Goal: Transaction & Acquisition: Purchase product/service

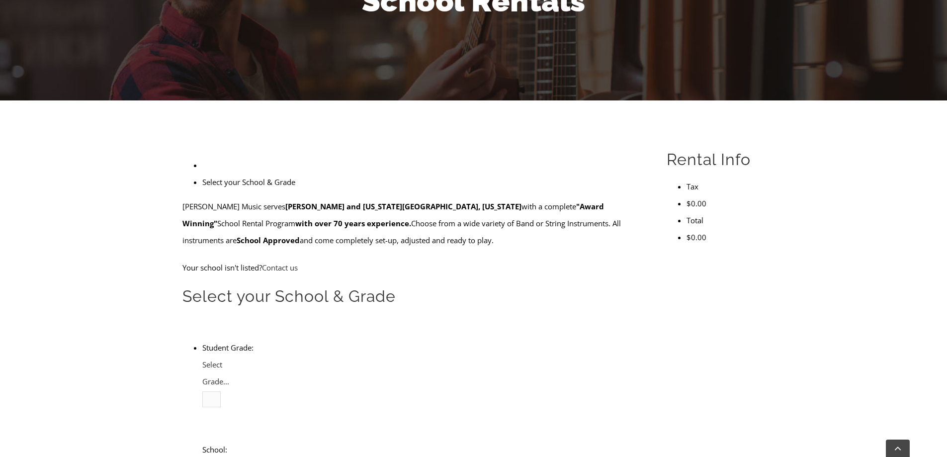
scroll to position [199, 0]
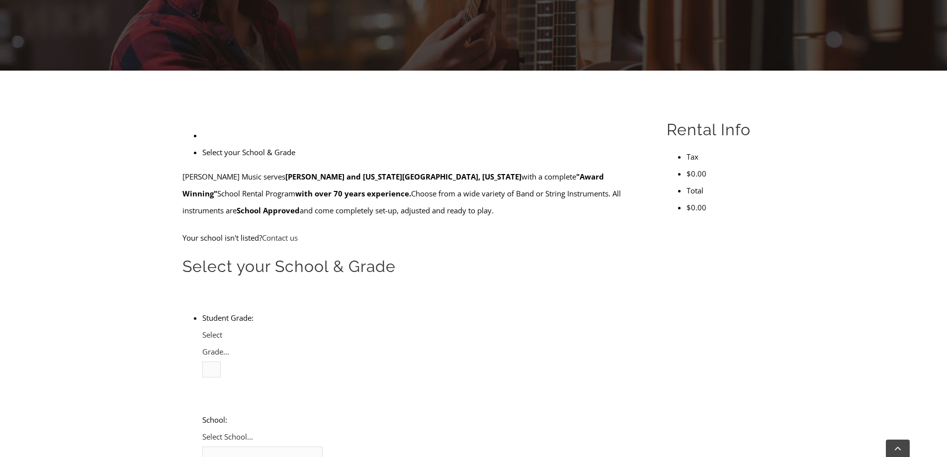
click at [345, 309] on li "Student Grade: 3 4 5 6 7 8 9 10 11 12 Select Grade... School: Arcola Middle Arr…" at bounding box center [422, 453] width 441 height 289
click at [229, 330] on span "Select Grade..." at bounding box center [215, 343] width 27 height 27
click at [222, 394] on li "4" at bounding box center [222, 402] width 0 height 17
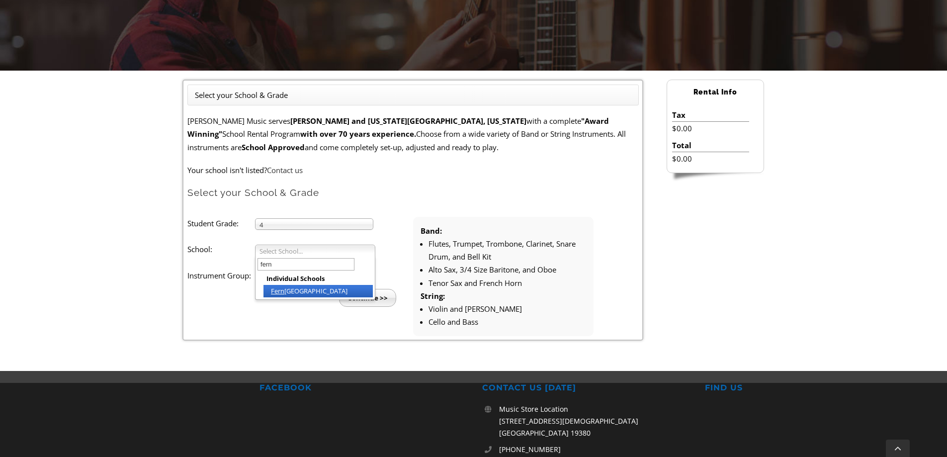
type input "fern"
click at [317, 286] on li "Fern Hill Elementary" at bounding box center [318, 291] width 109 height 12
click at [322, 280] on span "Select Instrument Group..." at bounding box center [310, 278] width 100 height 12
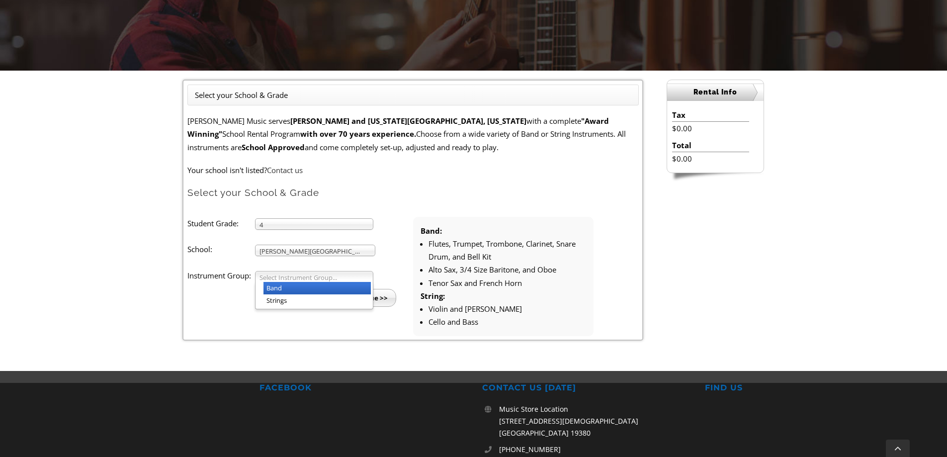
click at [314, 290] on li "Band" at bounding box center [317, 288] width 107 height 12
click at [376, 300] on input "Continue >>" at bounding box center [367, 298] width 57 height 18
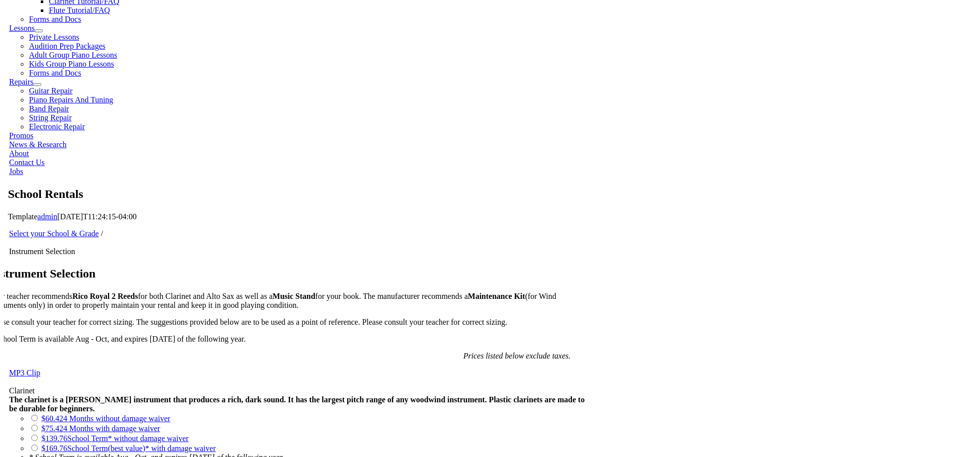
scroll to position [497, 0]
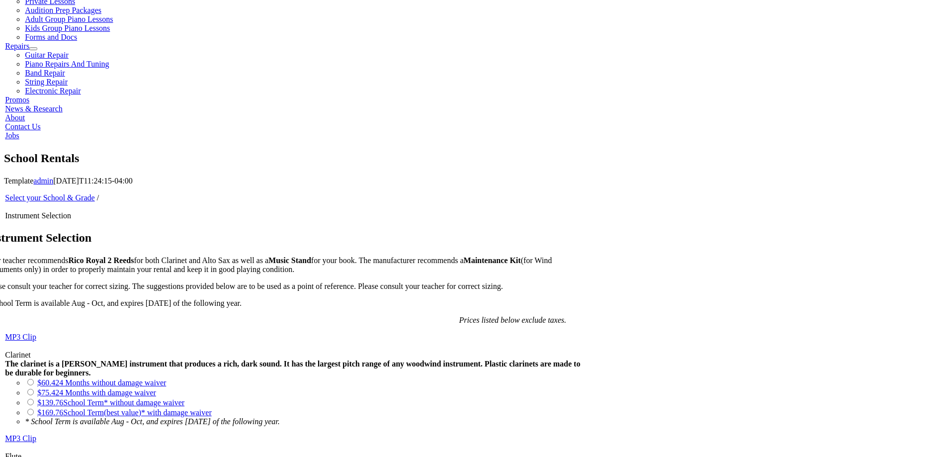
drag, startPoint x: 372, startPoint y: 172, endPoint x: 296, endPoint y: 161, distance: 76.8
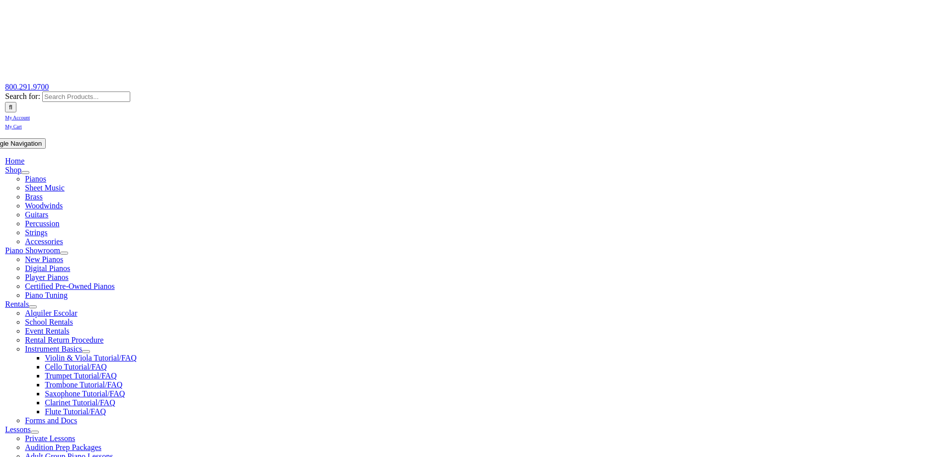
scroll to position [199, 0]
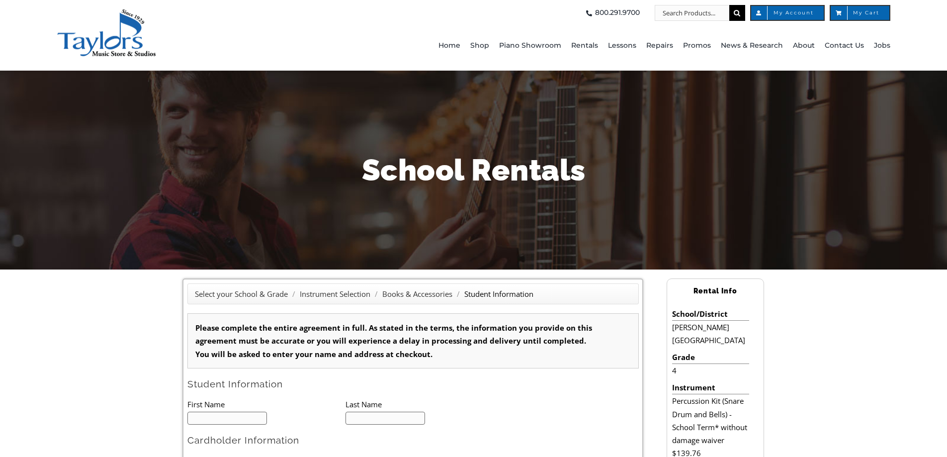
type input "0"
click at [225, 419] on input "text" at bounding box center [227, 418] width 80 height 13
type input "Nolan"
type input "1"
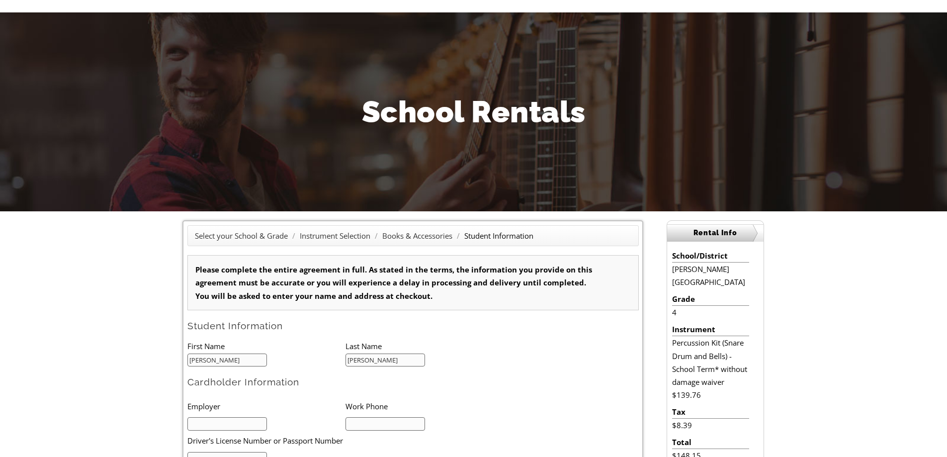
scroll to position [149, 0]
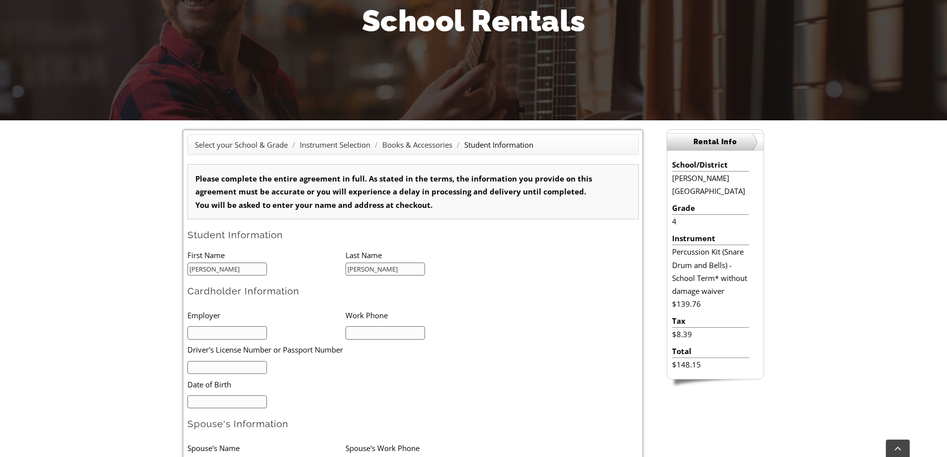
type input "Graff"
click at [254, 338] on input "text" at bounding box center [227, 332] width 80 height 13
type input "Avanceon"
type input "610-458-8700"
click at [252, 369] on input "text" at bounding box center [227, 367] width 80 height 13
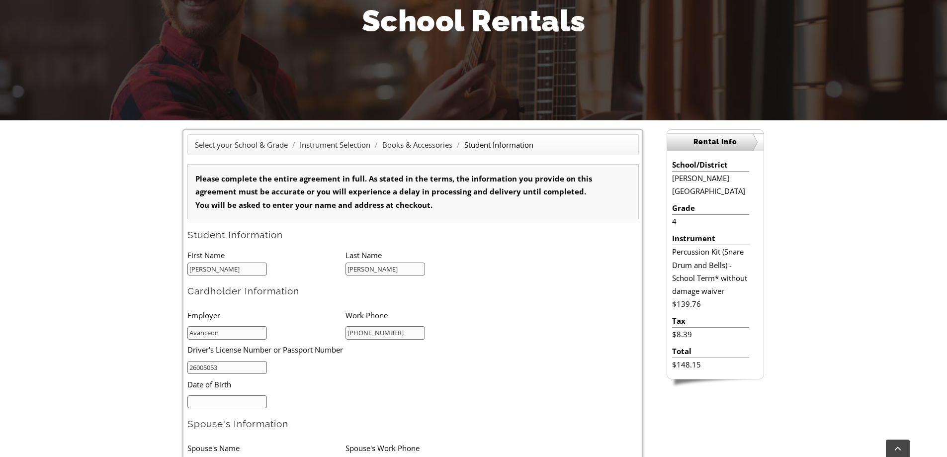
type input "26005053"
click at [251, 401] on input "mm/dd/yyyy" at bounding box center [227, 401] width 80 height 13
type input "04/26/1982"
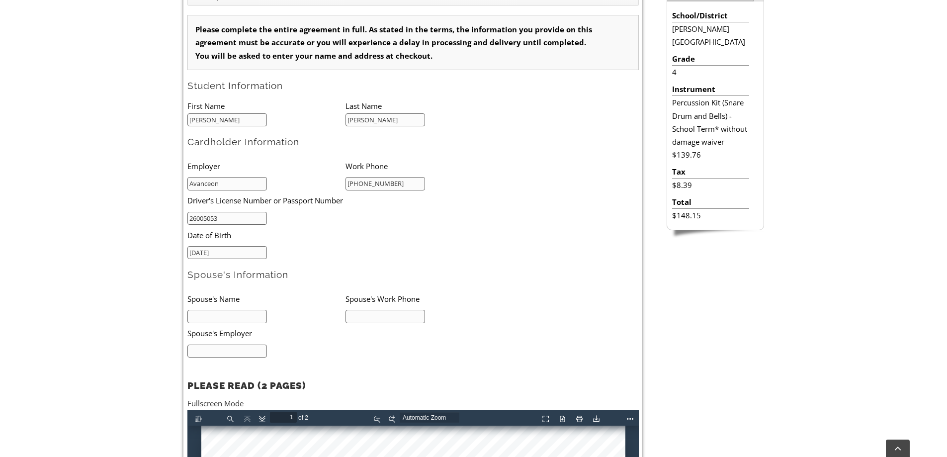
click at [241, 319] on input "text" at bounding box center [227, 316] width 80 height 13
type input "C"
type input "Christina Graff"
click at [416, 367] on form "Please complete the entire agreement in full. As stated in the terms, the infor…" at bounding box center [413, 283] width 452 height 536
click at [239, 349] on input "text" at bounding box center [227, 351] width 80 height 13
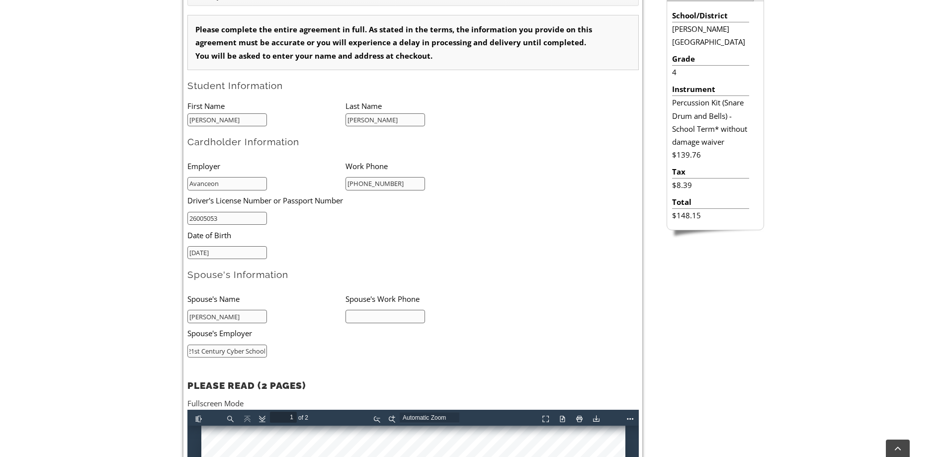
scroll to position [0, 3]
type input "21st Century Cyber School"
click at [404, 315] on input "text" at bounding box center [386, 316] width 80 height 13
type input "4848755400"
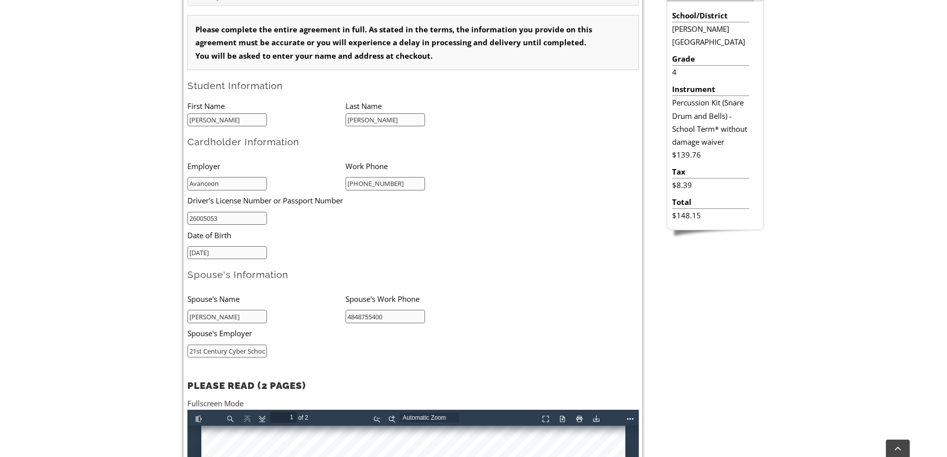
click at [539, 187] on form "Please complete the entire agreement in full. As stated in the terms, the infor…" at bounding box center [413, 283] width 452 height 536
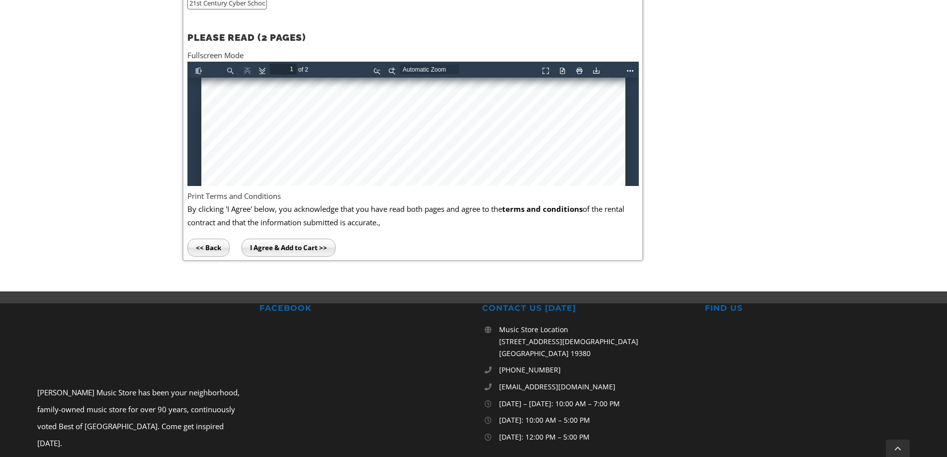
scroll to position [158, 0]
click at [231, 164] on div at bounding box center [413, 268] width 424 height 698
type input "2"
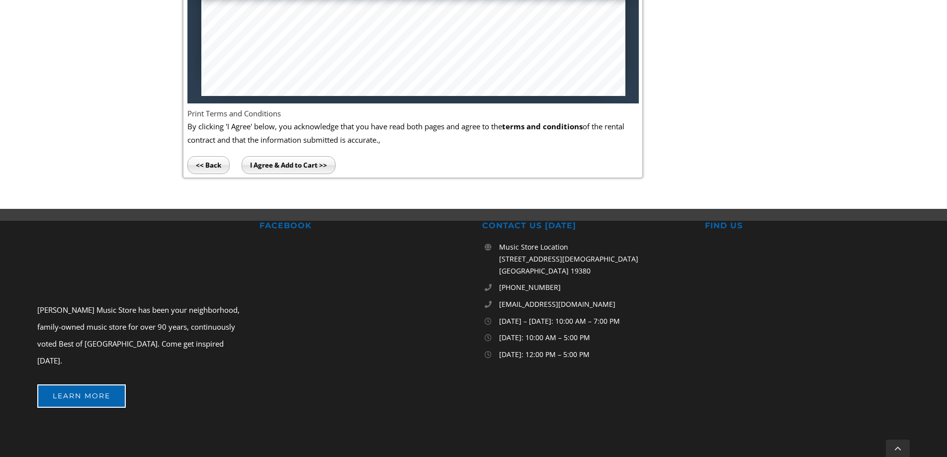
scroll to position [783, 0]
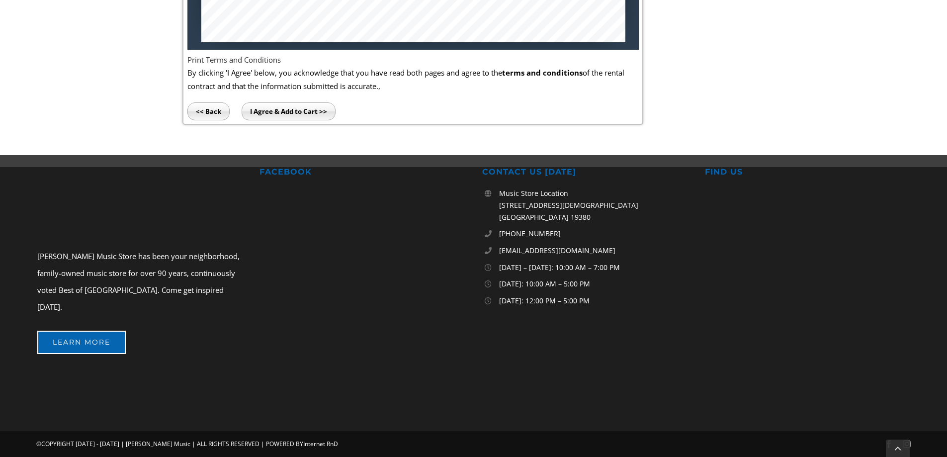
click at [299, 112] on input "I Agree & Add to Cart >>" at bounding box center [289, 111] width 94 height 18
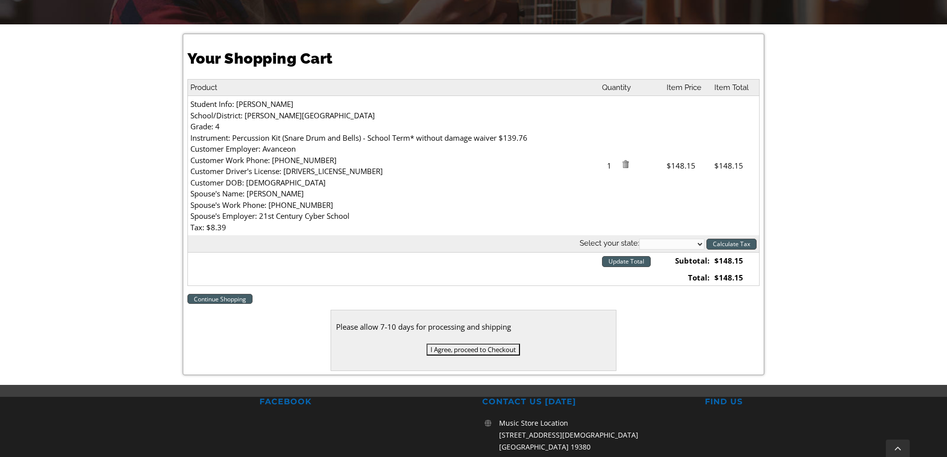
scroll to position [249, 0]
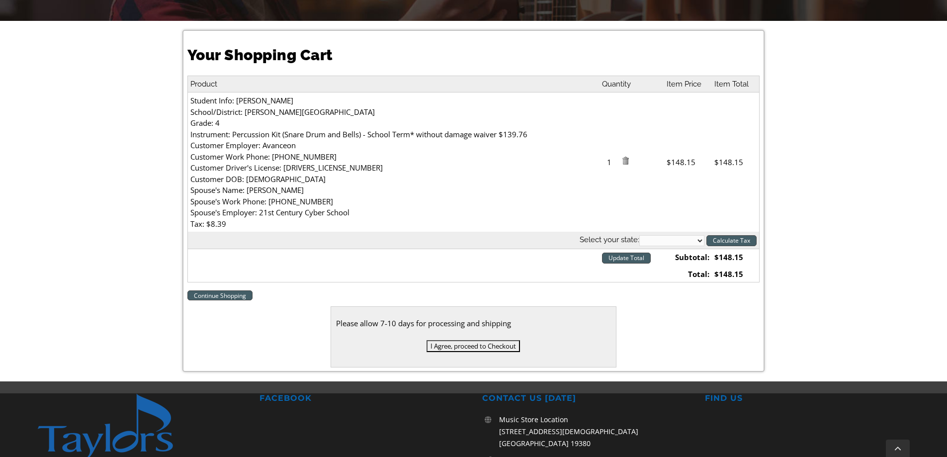
click at [476, 345] on input "I Agree, proceed to Checkout" at bounding box center [473, 346] width 93 height 12
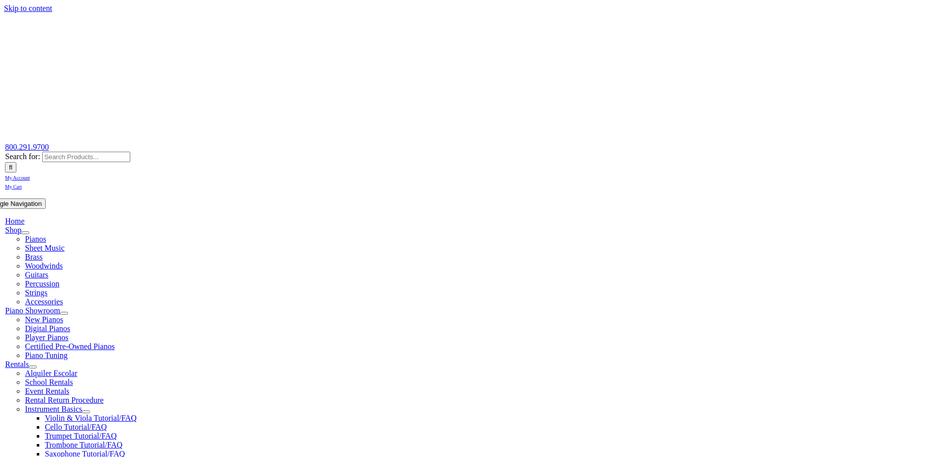
scroll to position [298, 0]
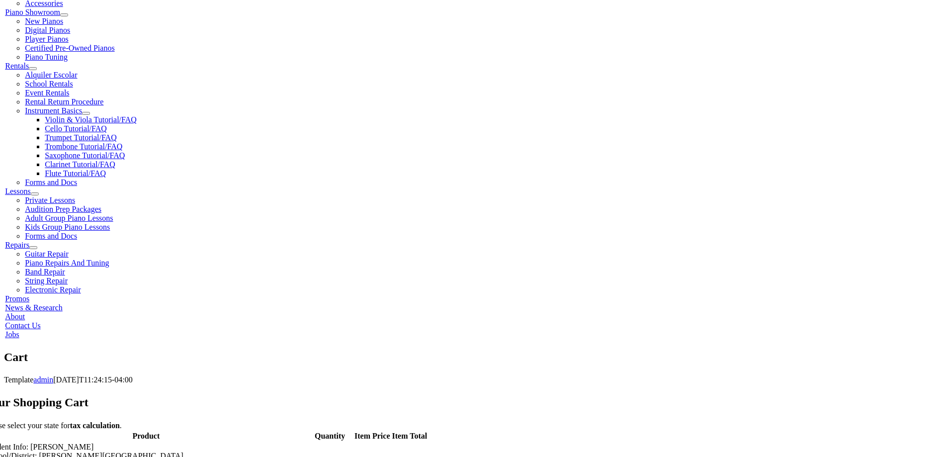
select select "PA"
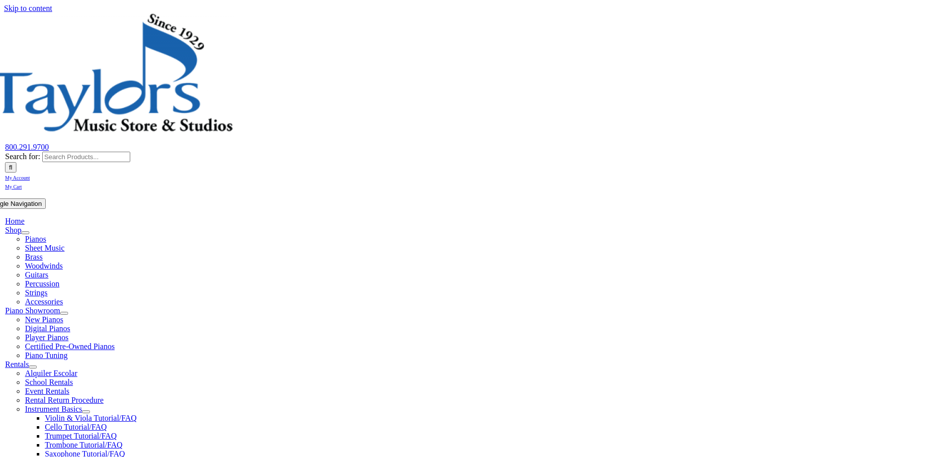
select select "PA"
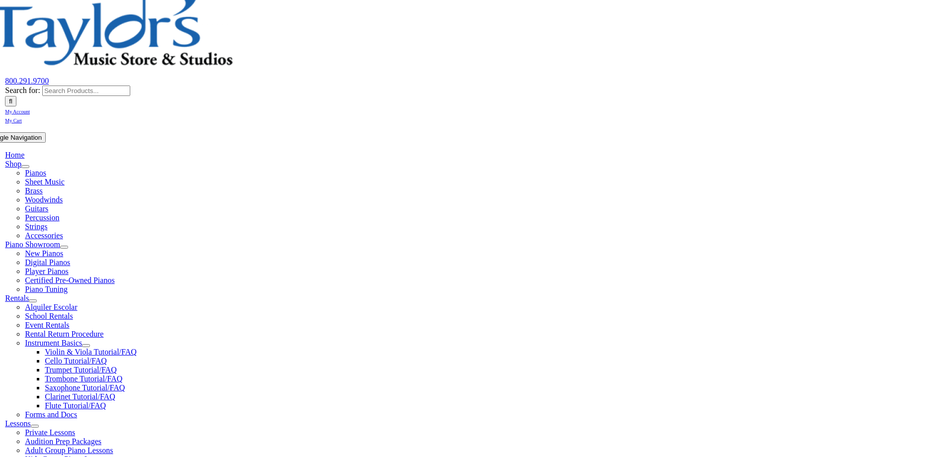
scroll to position [149, 0]
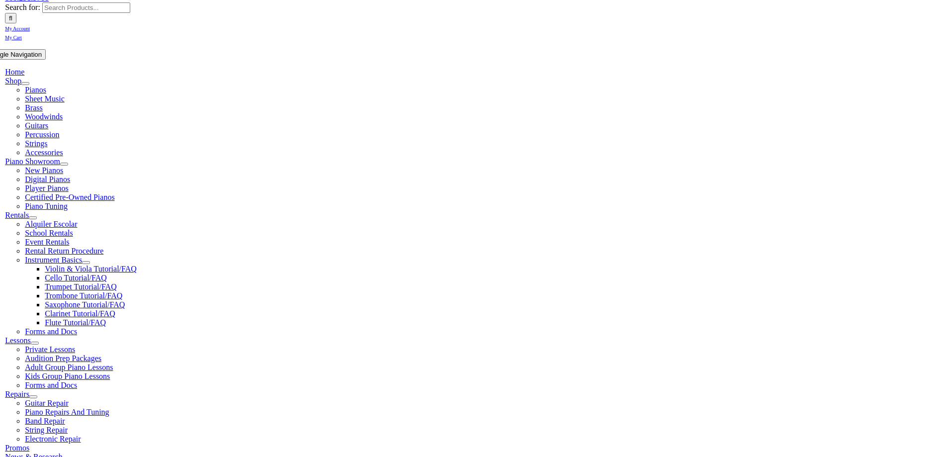
drag, startPoint x: 833, startPoint y: 257, endPoint x: 778, endPoint y: 283, distance: 61.4
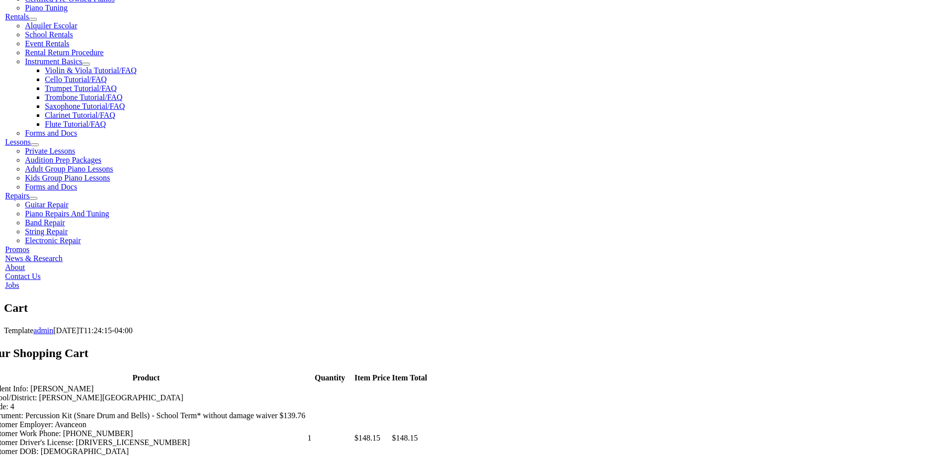
scroll to position [348, 0]
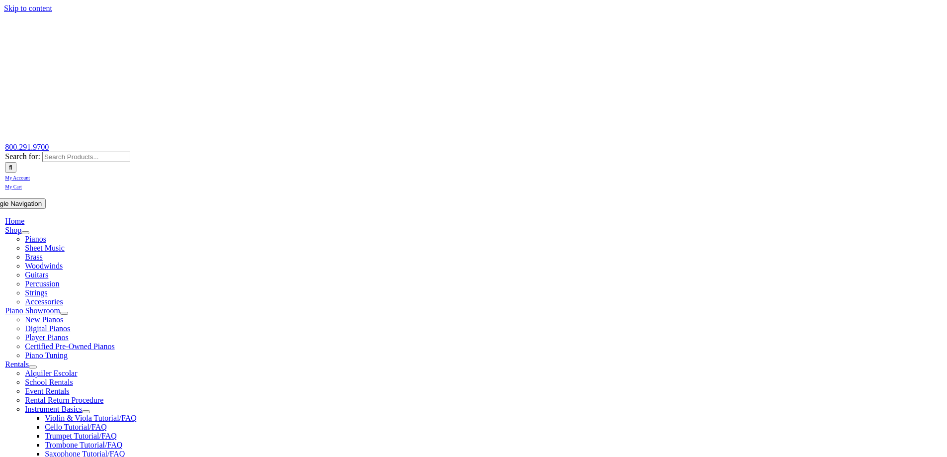
scroll to position [99, 0]
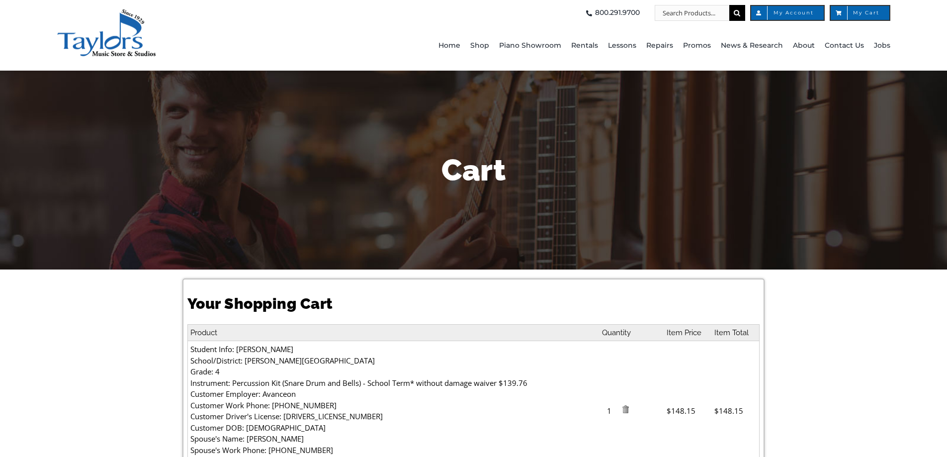
select select "PA"
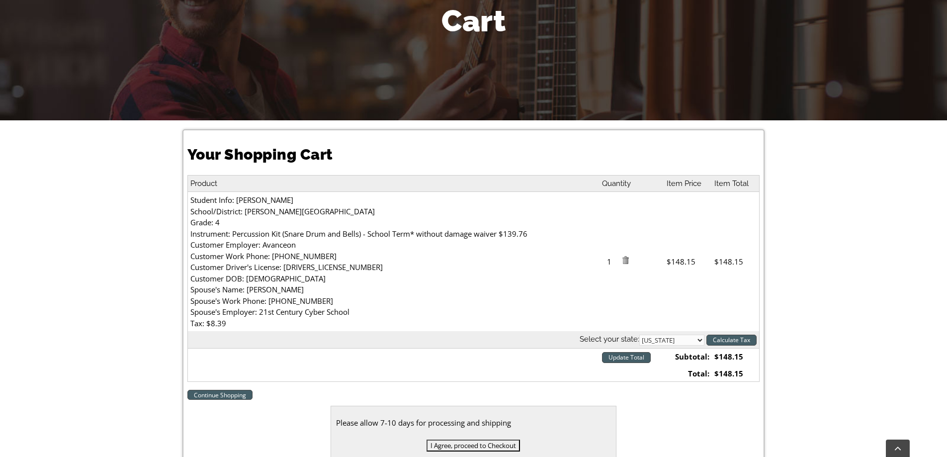
scroll to position [249, 0]
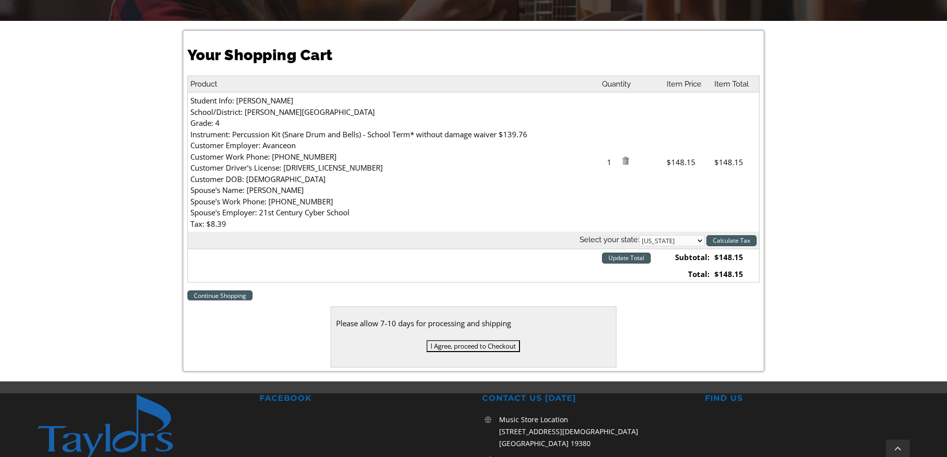
click at [485, 346] on input "I Agree, proceed to Checkout" at bounding box center [473, 346] width 93 height 12
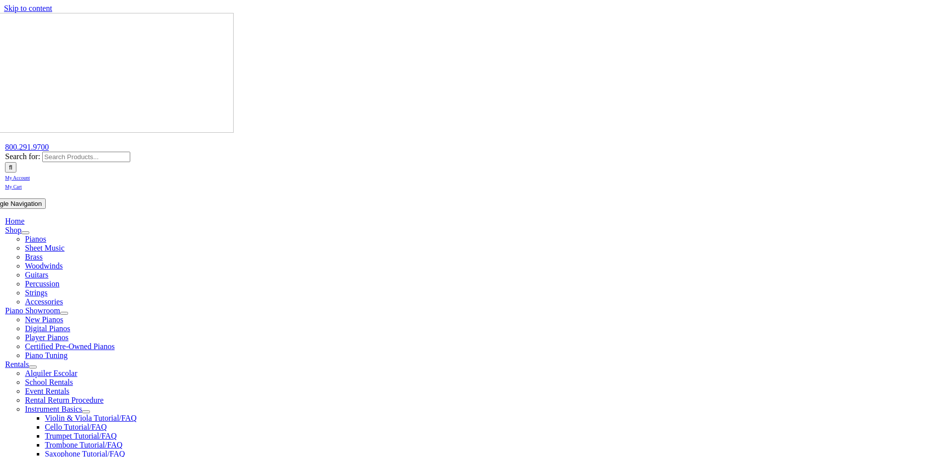
select select
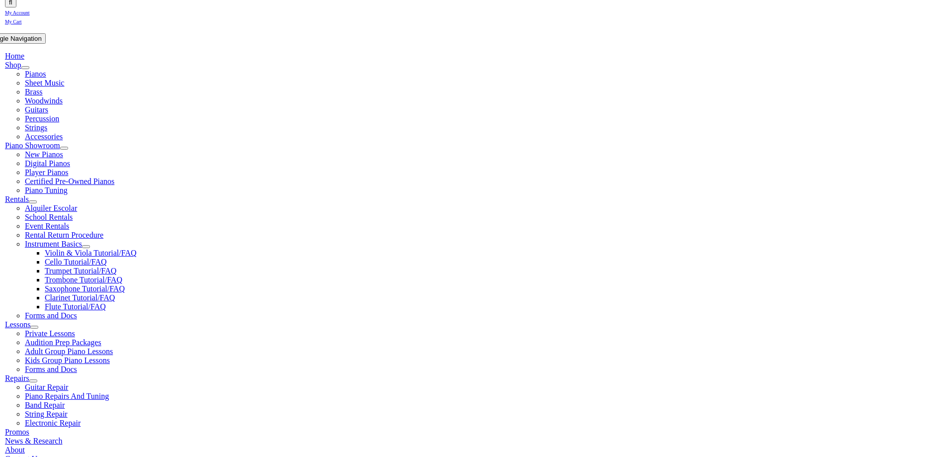
scroll to position [199, 0]
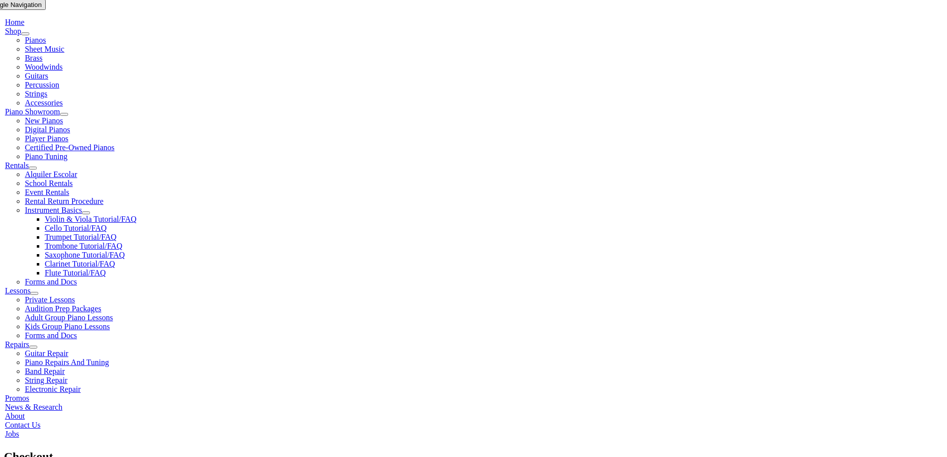
type input "Jeff"
type input "Graff"
type input "1208 Estate Drive"
type input "West Chester"
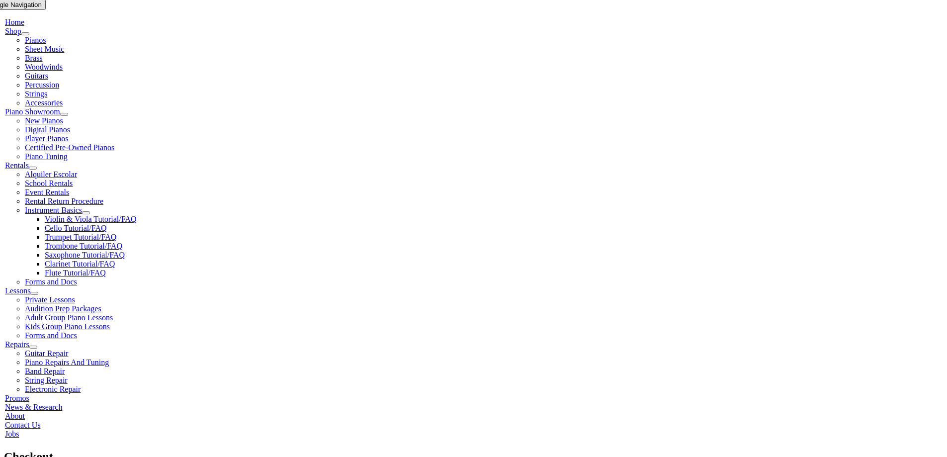
select select "PA"
type input "19380"
type input "4843549385"
type input "jeffandchrissy710@gmail.com"
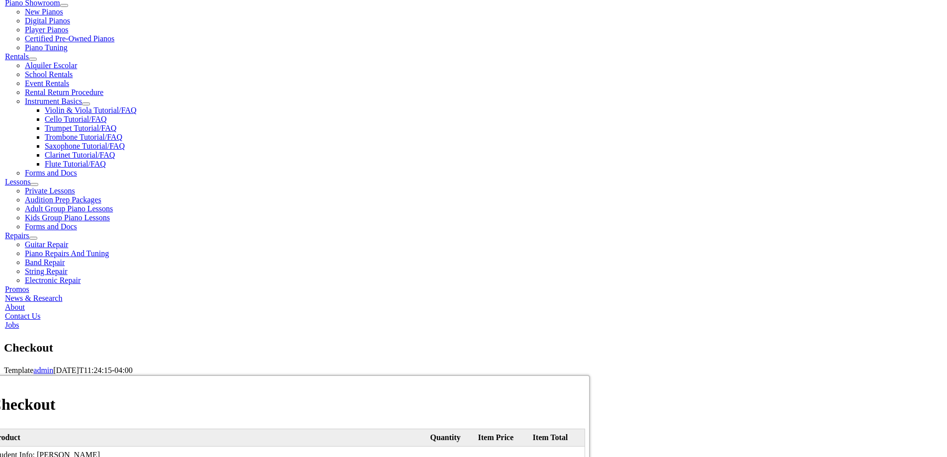
scroll to position [348, 0]
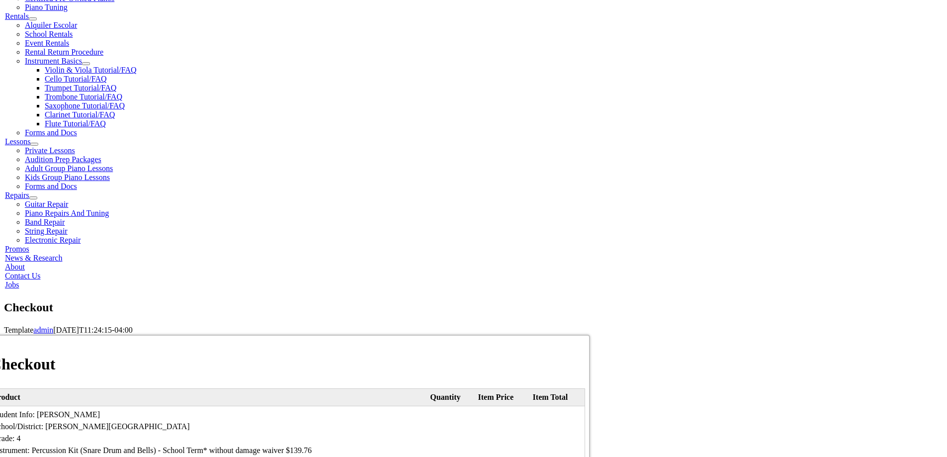
select select "visa"
type input "4412970164700203"
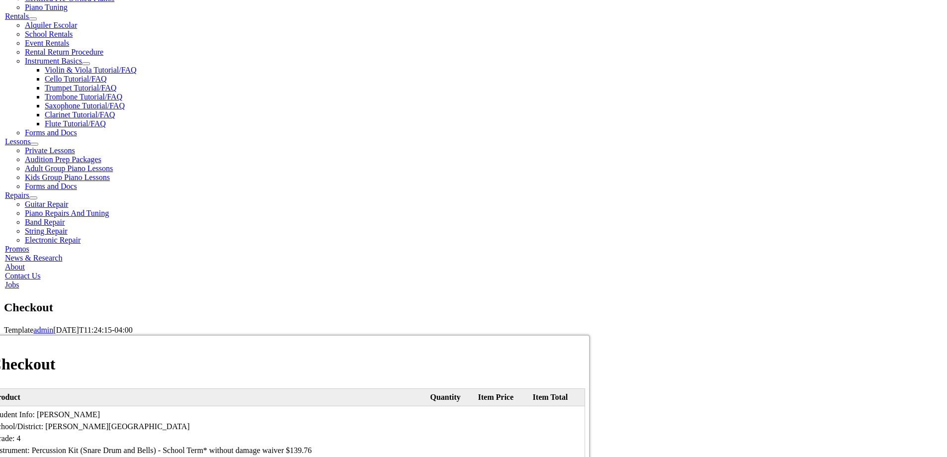
select select "06"
select select "2027"
type input "972"
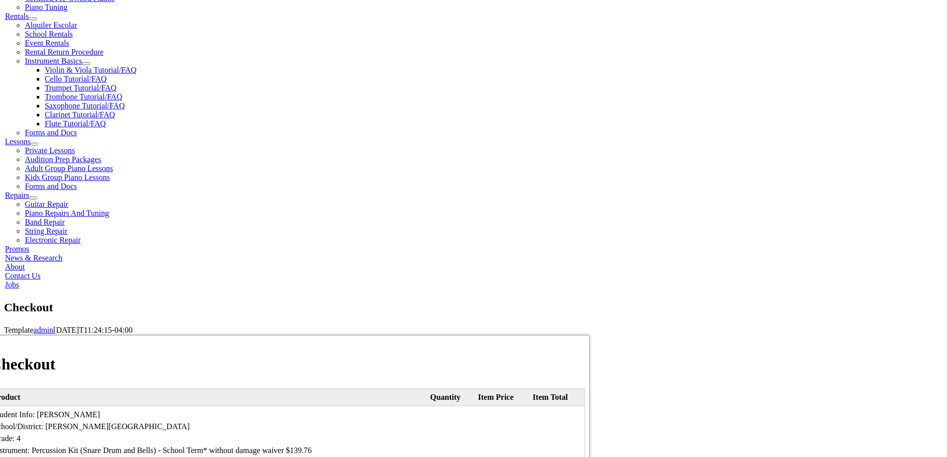
click at [791, 335] on div "Checkout Product Quantity Item Price Item Total Student Info: Nolan Graff Schoo…" at bounding box center [477, 335] width 947 height 0
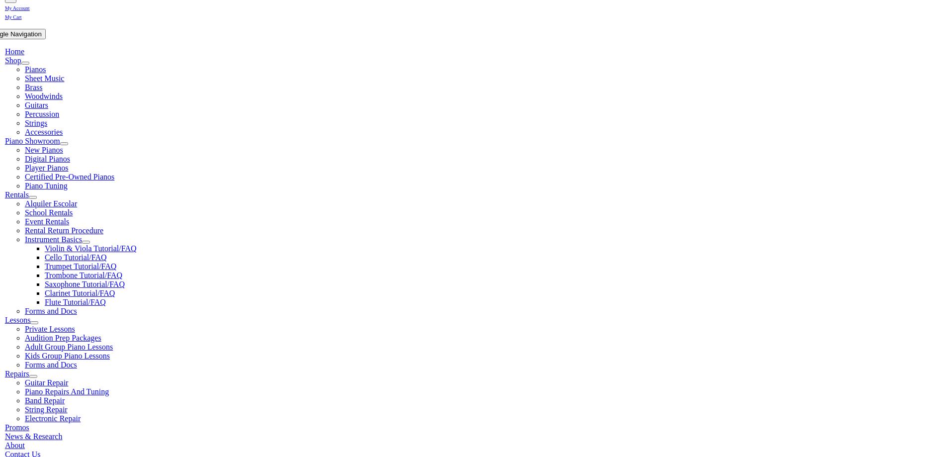
scroll to position [199, 0]
